Goal: Task Accomplishment & Management: Manage account settings

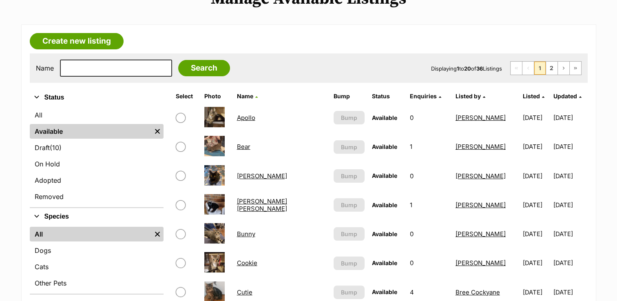
scroll to position [110, 0]
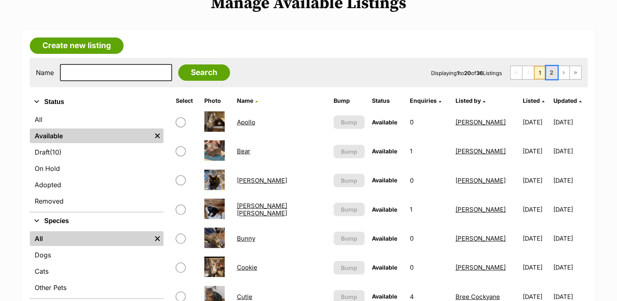
click at [552, 70] on link "2" at bounding box center [551, 72] width 11 height 13
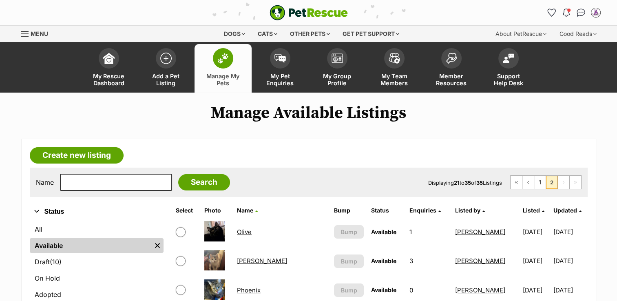
click at [249, 260] on link "[PERSON_NAME]" at bounding box center [262, 261] width 50 height 8
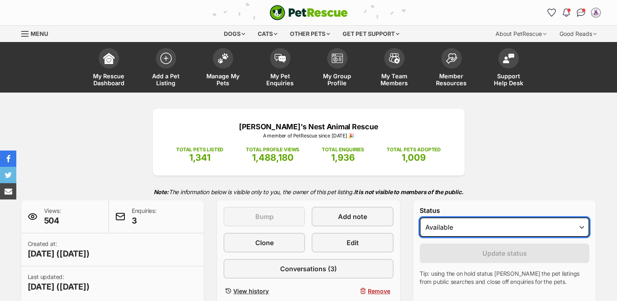
click at [477, 228] on select "Draft - not available as listing has enquires Available On hold Adopted" at bounding box center [504, 227] width 170 height 20
select select "on_hold"
click at [419, 217] on select "Draft - not available as listing has enquires Available On hold Adopted" at bounding box center [504, 227] width 170 height 20
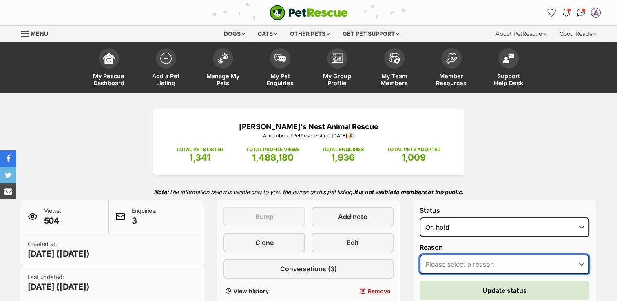
click at [469, 264] on select "Please select a reason Medical reasons Reviewing applications Adoption pending …" at bounding box center [504, 264] width 170 height 20
select select "reviewing_applications"
click at [419, 254] on select "Please select a reason Medical reasons Reviewing applications Adoption pending …" at bounding box center [504, 264] width 170 height 20
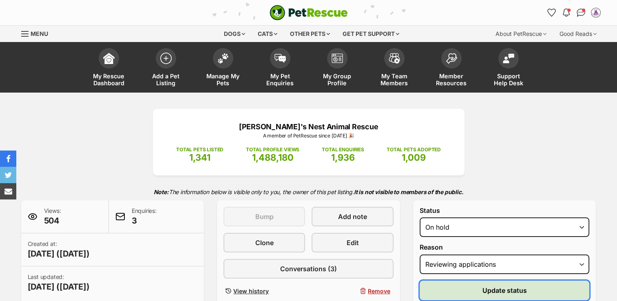
click at [450, 289] on button "Update status" at bounding box center [504, 290] width 170 height 20
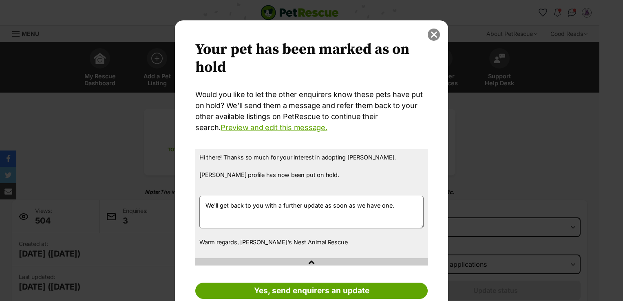
click at [431, 35] on button "close" at bounding box center [434, 35] width 12 height 12
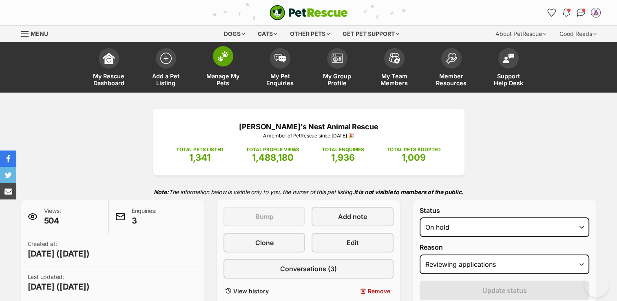
click at [227, 83] on span "Manage My Pets" at bounding box center [223, 80] width 37 height 14
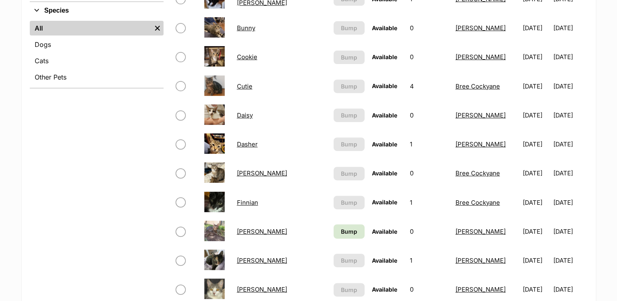
scroll to position [320, 0]
click at [341, 229] on span "Bump" at bounding box center [349, 231] width 16 height 9
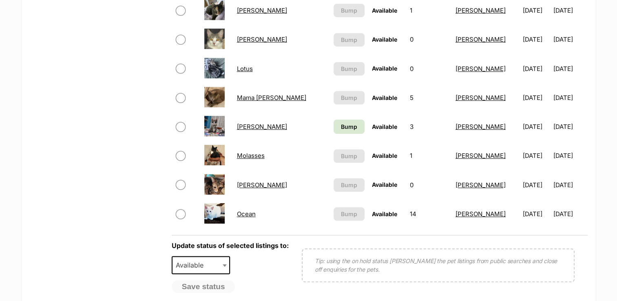
scroll to position [597, 0]
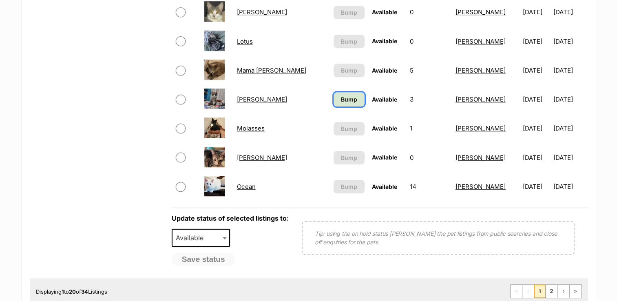
click at [341, 98] on span "Bump" at bounding box center [349, 99] width 16 height 9
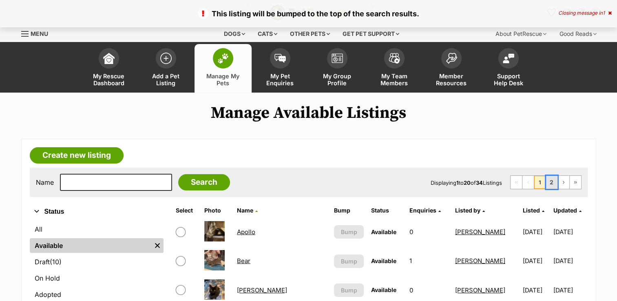
click at [552, 183] on link "2" at bounding box center [551, 182] width 11 height 13
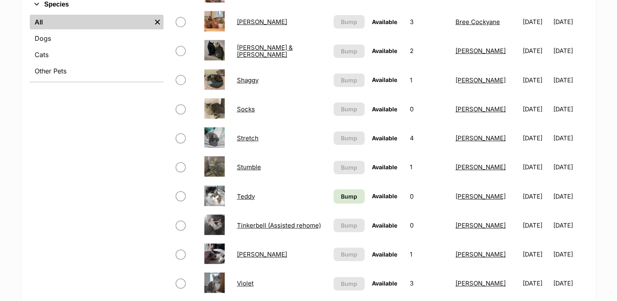
scroll to position [328, 0]
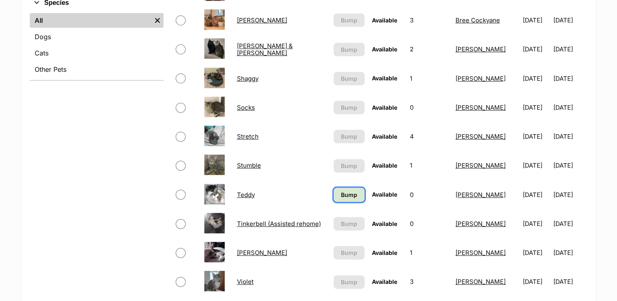
click at [341, 194] on span "Bump" at bounding box center [349, 194] width 16 height 9
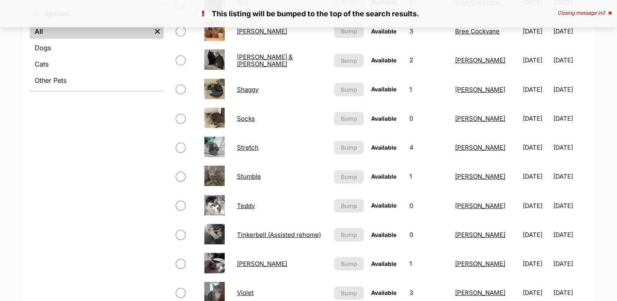
scroll to position [311, 0]
